Goal: Task Accomplishment & Management: Manage account settings

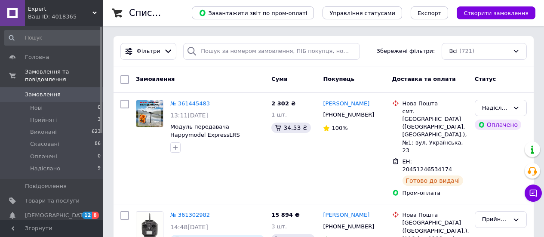
scroll to position [44, 0]
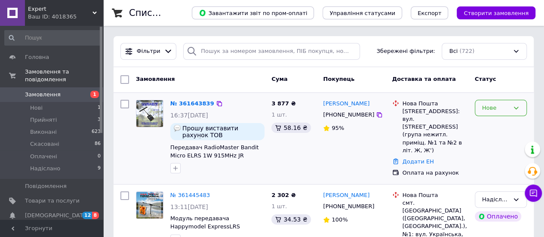
click at [513, 102] on div "Нове" at bounding box center [501, 108] width 52 height 17
click at [500, 123] on li "Прийнято" at bounding box center [500, 126] width 51 height 16
click at [91, 16] on div "Ваш ID: 4018365" at bounding box center [65, 17] width 75 height 8
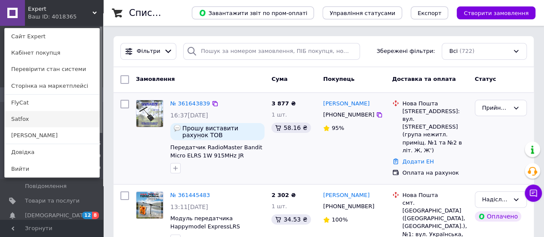
click at [49, 119] on link "Satfox" at bounding box center [52, 119] width 95 height 16
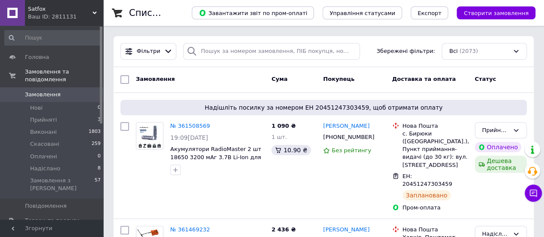
click at [93, 15] on div "Ваш ID: 2811131" at bounding box center [65, 17] width 75 height 8
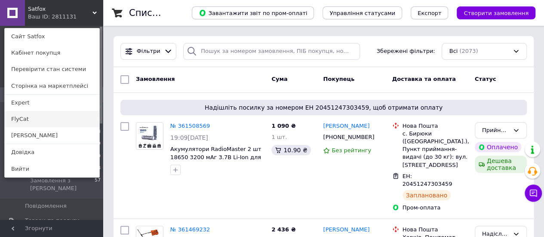
click at [26, 123] on link "FlyCat" at bounding box center [52, 119] width 95 height 16
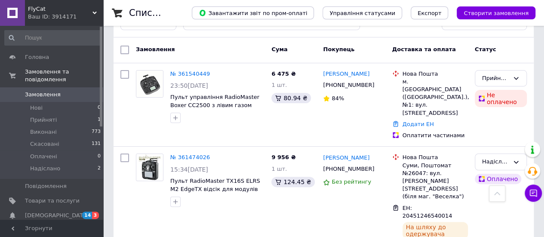
scroll to position [2, 0]
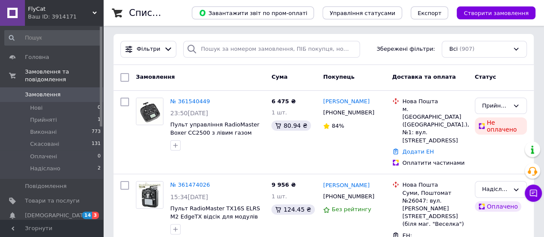
click at [98, 20] on div "Ваш ID: 3914171" at bounding box center [65, 17] width 75 height 8
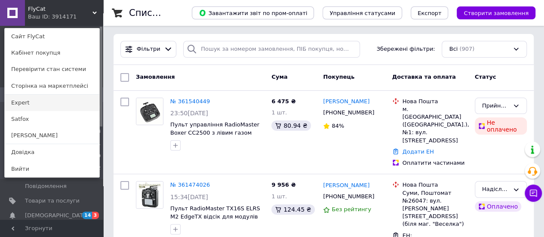
click at [9, 98] on link "Expert" at bounding box center [52, 103] width 95 height 16
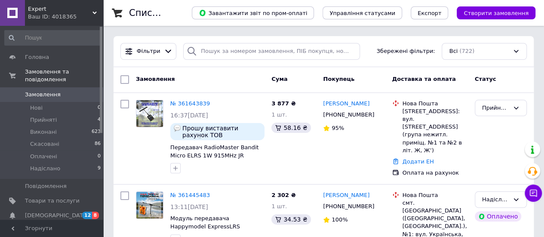
click at [96, 13] on icon at bounding box center [94, 13] width 4 height 4
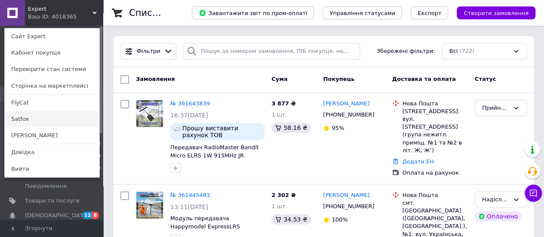
click at [30, 120] on link "Satfox" at bounding box center [52, 119] width 95 height 16
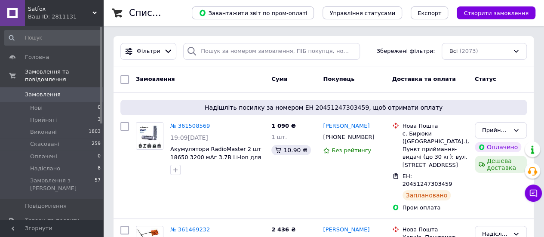
scroll to position [17, 0]
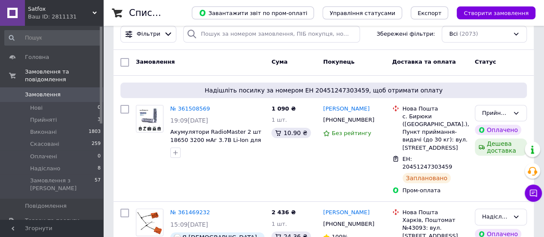
click at [95, 12] on use at bounding box center [94, 13] width 4 height 3
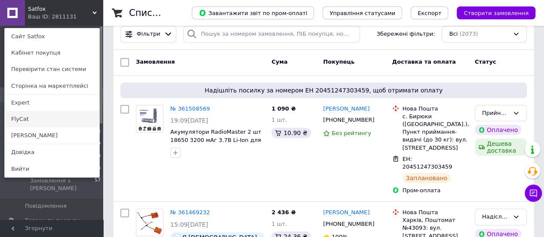
click at [7, 121] on link "FlyCat" at bounding box center [52, 119] width 95 height 16
